Goal: Transaction & Acquisition: Purchase product/service

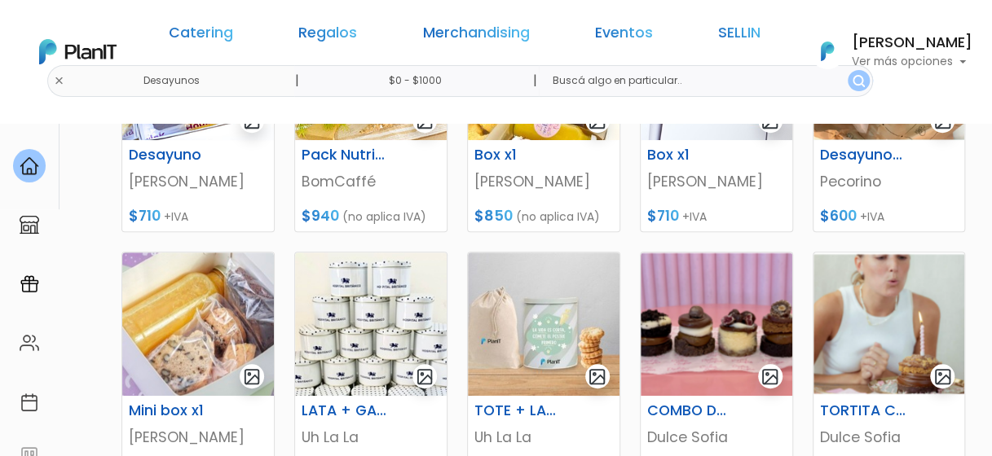
scroll to position [163, 0]
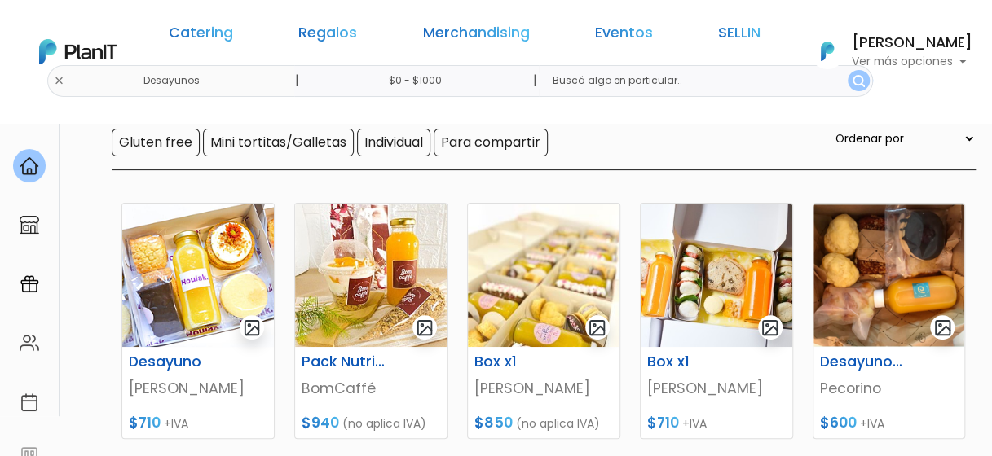
click at [593, 81] on input "text" at bounding box center [705, 81] width 333 height 32
type input "filipa"
click at [847, 86] on button "submit" at bounding box center [858, 80] width 22 height 21
click at [852, 85] on img "submit" at bounding box center [858, 81] width 12 height 12
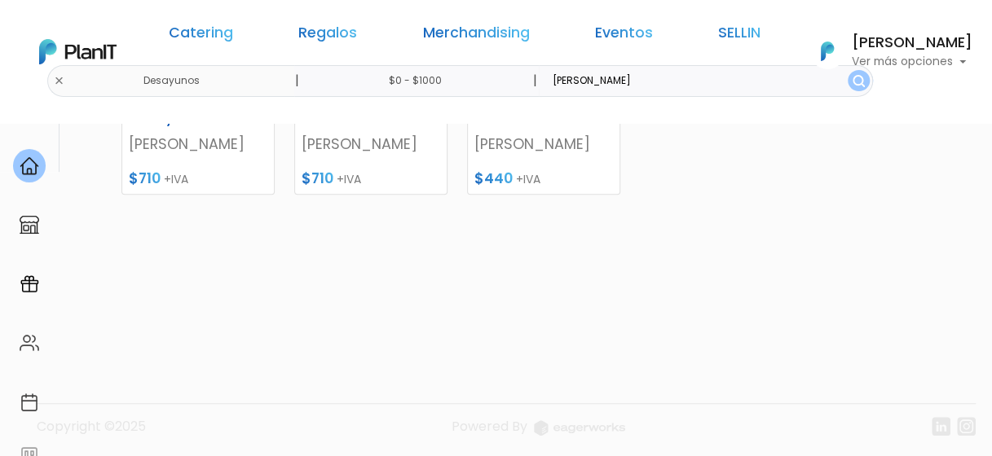
scroll to position [244, 0]
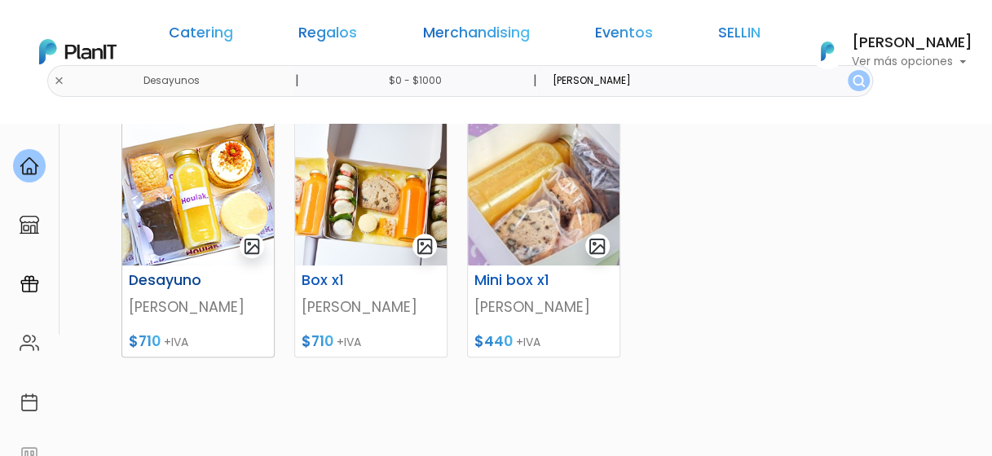
click at [191, 203] on img at bounding box center [198, 193] width 152 height 143
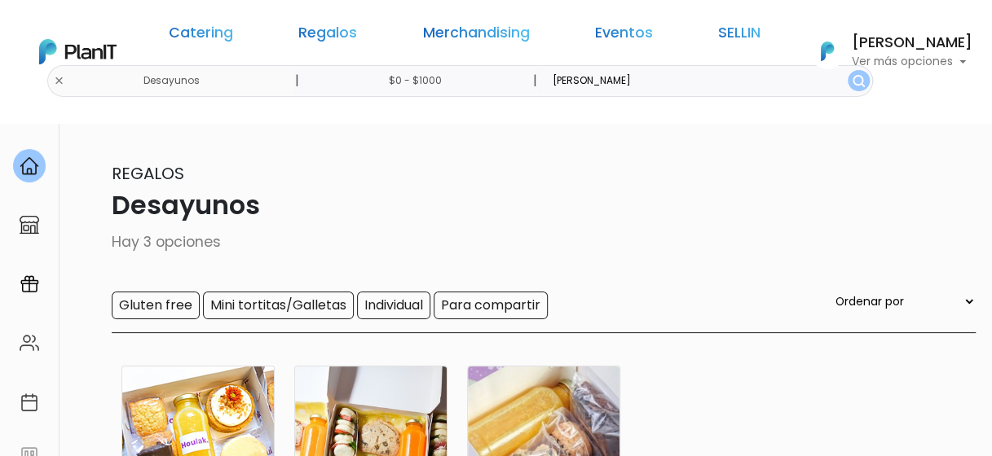
click at [349, 33] on link "Regalos" at bounding box center [327, 36] width 59 height 20
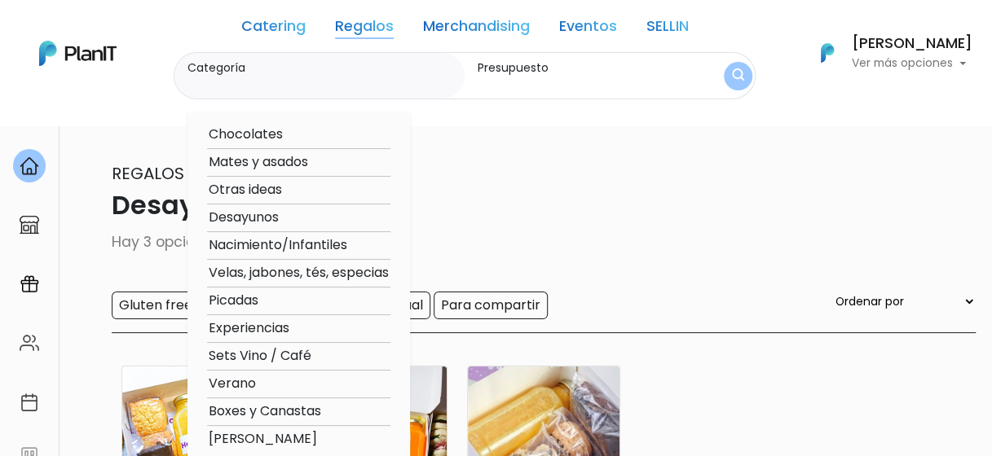
click at [880, 58] on p "Ver más opciones" at bounding box center [911, 63] width 121 height 11
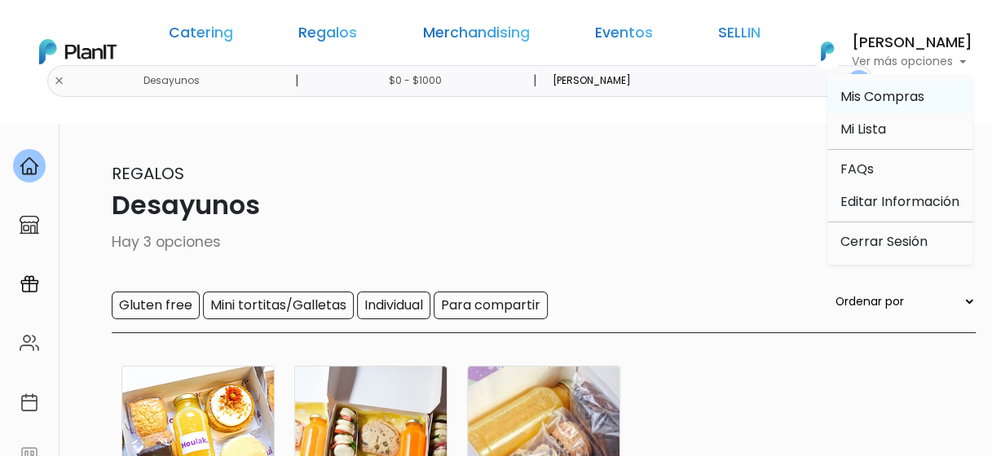
click at [889, 95] on span "Mis Compras" at bounding box center [882, 96] width 84 height 19
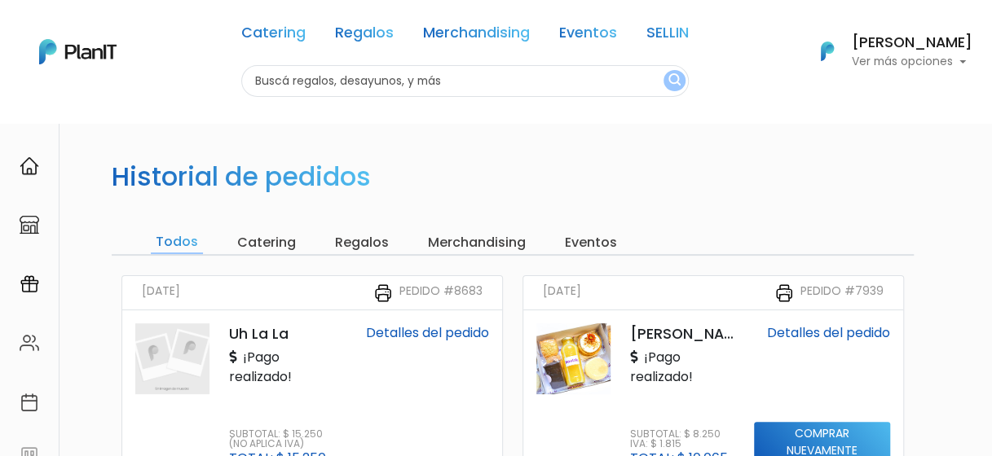
click at [181, 248] on input "Todos" at bounding box center [177, 242] width 52 height 23
